Goal: Find specific page/section: Find specific page/section

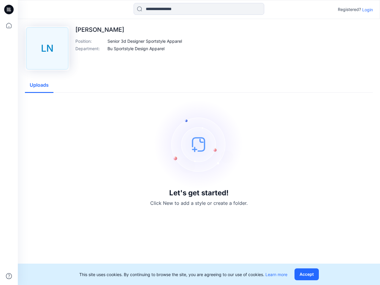
click at [190, 142] on img at bounding box center [198, 144] width 89 height 89
click at [9, 9] on icon at bounding box center [10, 9] width 2 height 0
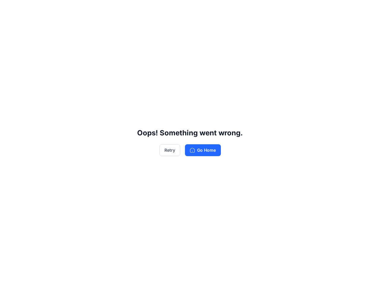
click at [9, 26] on div "Oops! Something went wrong. Retry Go Home" at bounding box center [190, 142] width 380 height 285
click at [9, 276] on div "Oops! Something went wrong. Retry Go Home" at bounding box center [190, 142] width 380 height 285
click at [199, 9] on div "Oops! Something went wrong. Retry Go Home" at bounding box center [190, 142] width 380 height 285
click at [367, 9] on div "Oops! Something went wrong. Retry Go Home" at bounding box center [190, 142] width 380 height 285
click at [145, 41] on div "Oops! Something went wrong. Retry Go Home" at bounding box center [190, 142] width 380 height 285
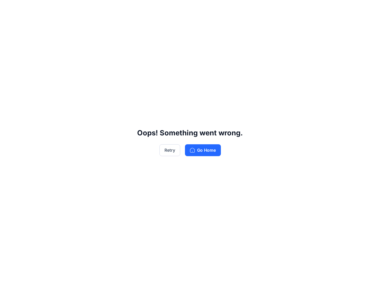
click at [136, 48] on div "Oops! Something went wrong. Retry Go Home" at bounding box center [190, 142] width 380 height 285
click at [39, 85] on div "Oops! Something went wrong. Retry Go Home" at bounding box center [190, 142] width 380 height 285
click at [308, 274] on div "Oops! Something went wrong. Retry Go Home" at bounding box center [190, 142] width 380 height 285
